Goal: Task Accomplishment & Management: Complete application form

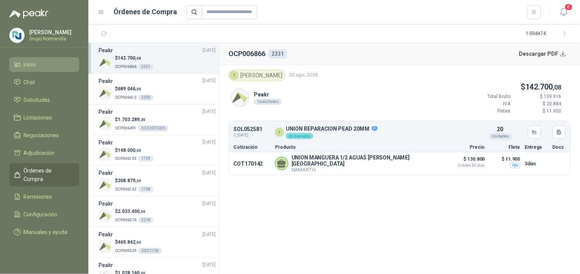
click at [30, 64] on span "Inicio" at bounding box center [30, 64] width 12 height 8
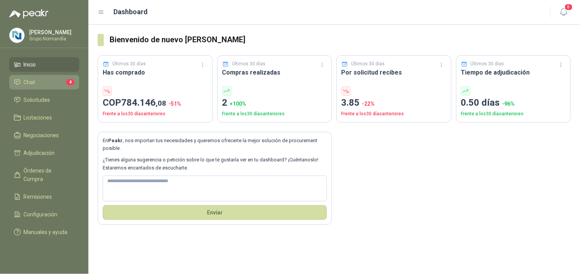
click at [33, 81] on span "Chat" at bounding box center [30, 82] width 12 height 8
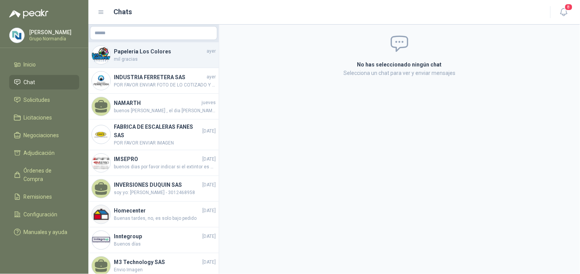
click at [141, 56] on span "mil gracias" at bounding box center [165, 59] width 102 height 7
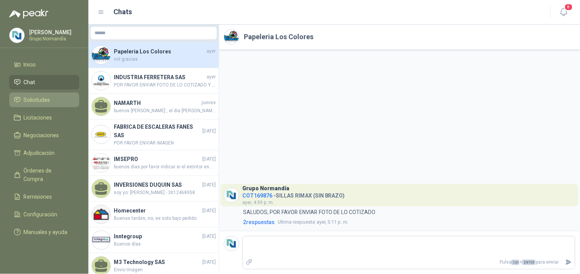
click at [45, 97] on span "Solicitudes" at bounding box center [37, 100] width 27 height 8
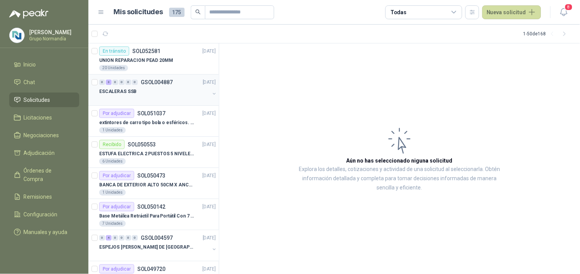
click at [155, 84] on p "GSOL004887" at bounding box center [157, 82] width 32 height 5
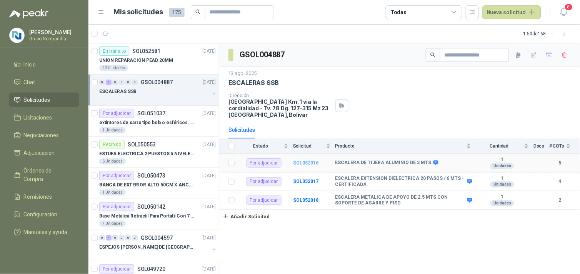
click at [299, 162] on b "SOL052016" at bounding box center [305, 162] width 25 height 5
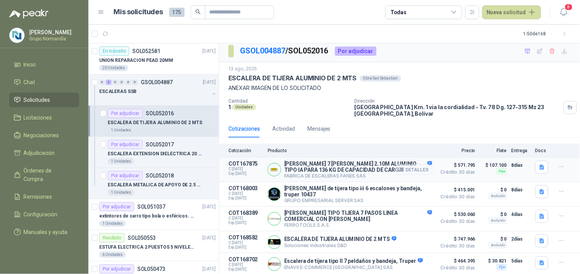
scroll to position [5, 0]
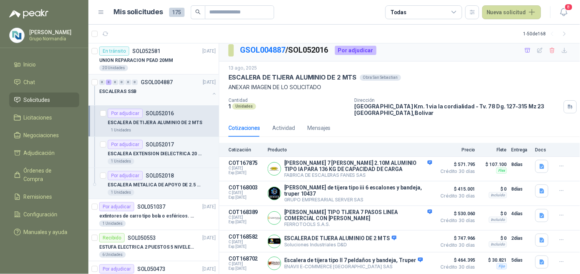
click at [168, 86] on div "0 3 0 0 0 0 GSOL004887 13/08/25" at bounding box center [158, 82] width 118 height 9
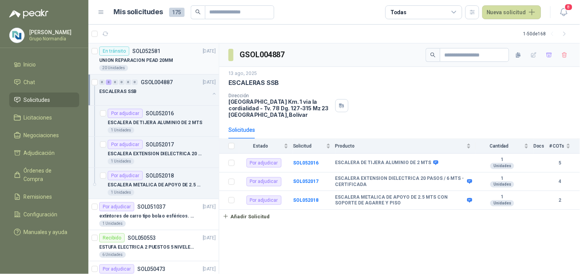
click at [166, 65] on div "20 Unidades" at bounding box center [157, 68] width 116 height 6
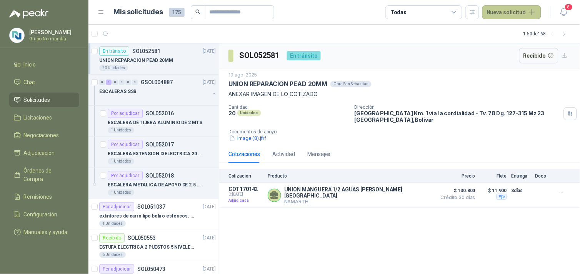
click at [508, 8] on button "Nueva solicitud" at bounding box center [511, 12] width 59 height 14
click at [513, 45] on link "Solicitud grupal" at bounding box center [520, 43] width 65 height 13
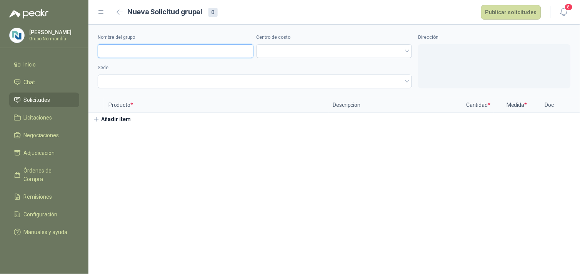
click at [116, 50] on input "Nombre del grupo" at bounding box center [176, 51] width 156 height 14
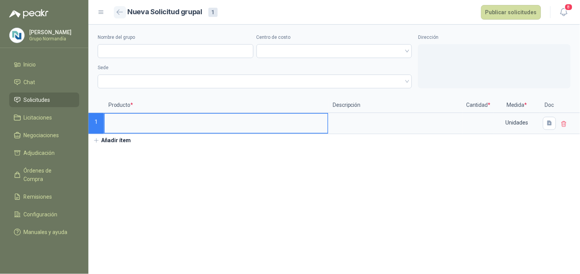
click at [121, 9] on icon "button" at bounding box center [119, 12] width 7 height 6
